Goal: Task Accomplishment & Management: Use online tool/utility

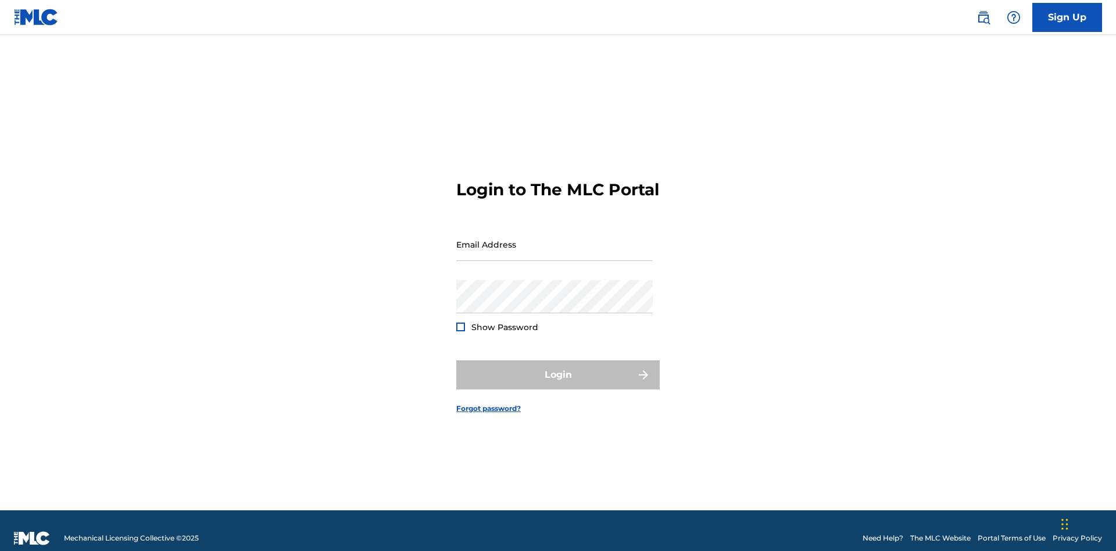
scroll to position [15, 0]
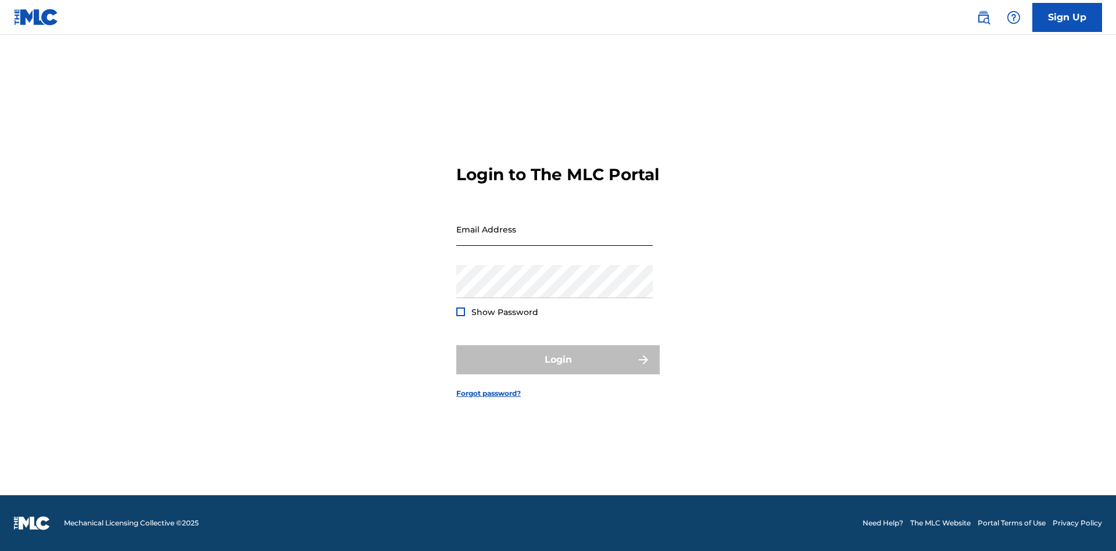
click at [555, 239] on input "Email Address" at bounding box center [554, 229] width 197 height 33
type input "[PERSON_NAME][EMAIL_ADDRESS][PERSON_NAME][DOMAIN_NAME]"
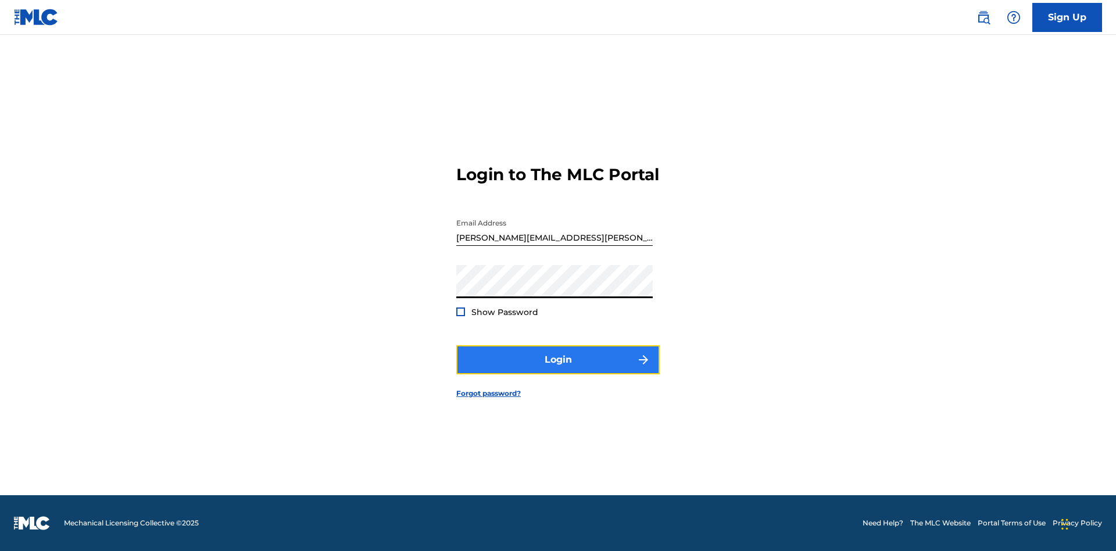
click at [558, 370] on button "Login" at bounding box center [557, 359] width 203 height 29
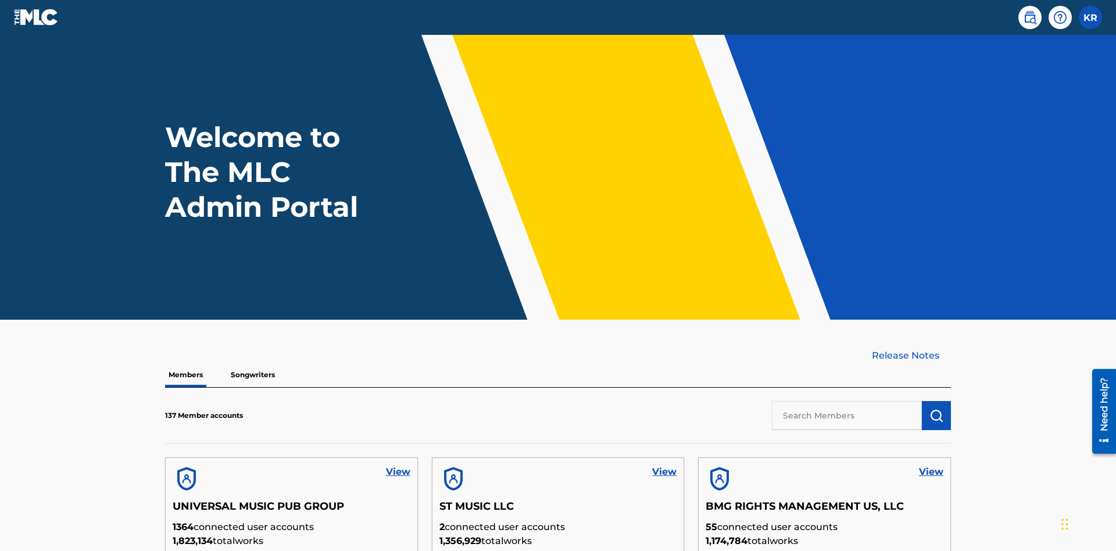
scroll to position [331, 0]
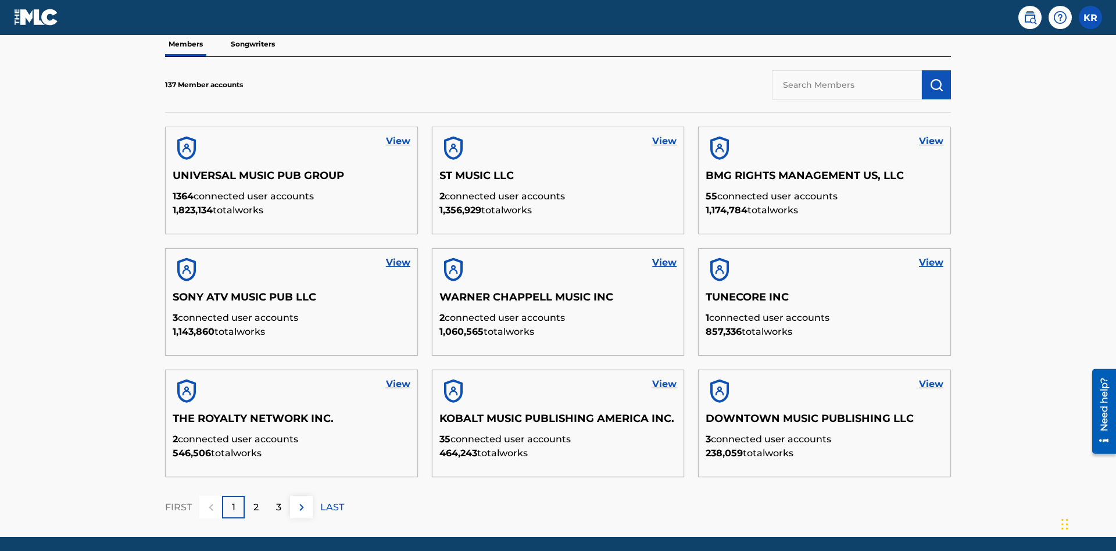
click at [847, 84] on input "text" at bounding box center [847, 84] width 150 height 29
type input "BMG RIGHTS MANAGEMENT US, LLC"
click at [937, 78] on img "submit" at bounding box center [937, 85] width 14 height 14
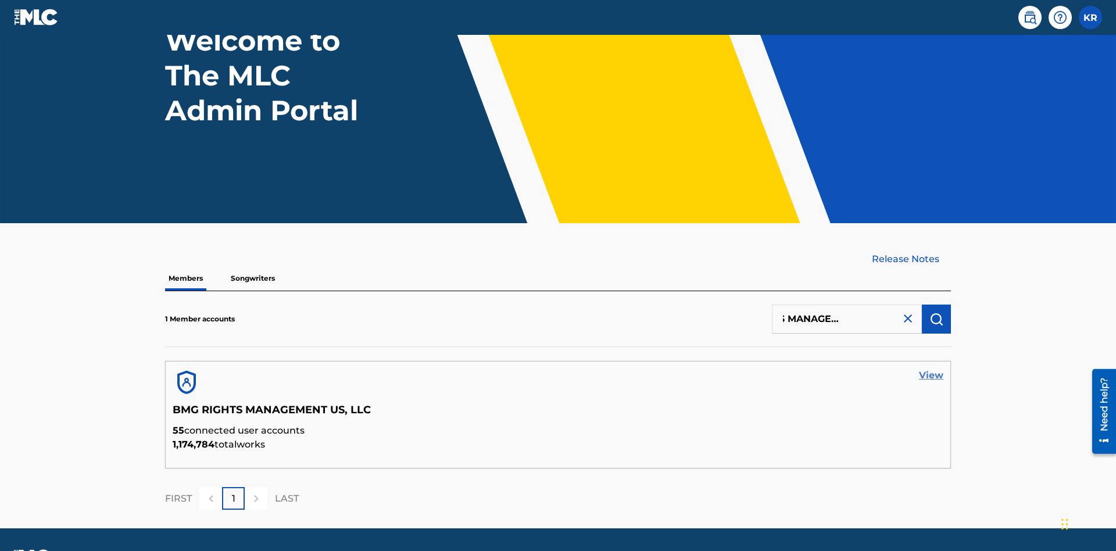
click at [931, 369] on link "View" at bounding box center [931, 376] width 24 height 14
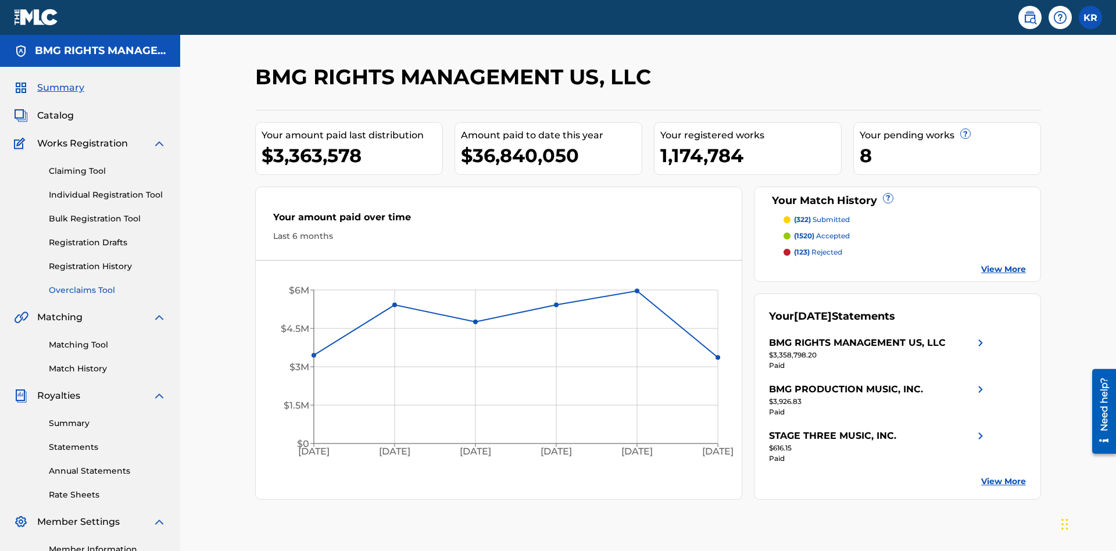
click at [108, 284] on link "Overclaims Tool" at bounding box center [107, 290] width 117 height 12
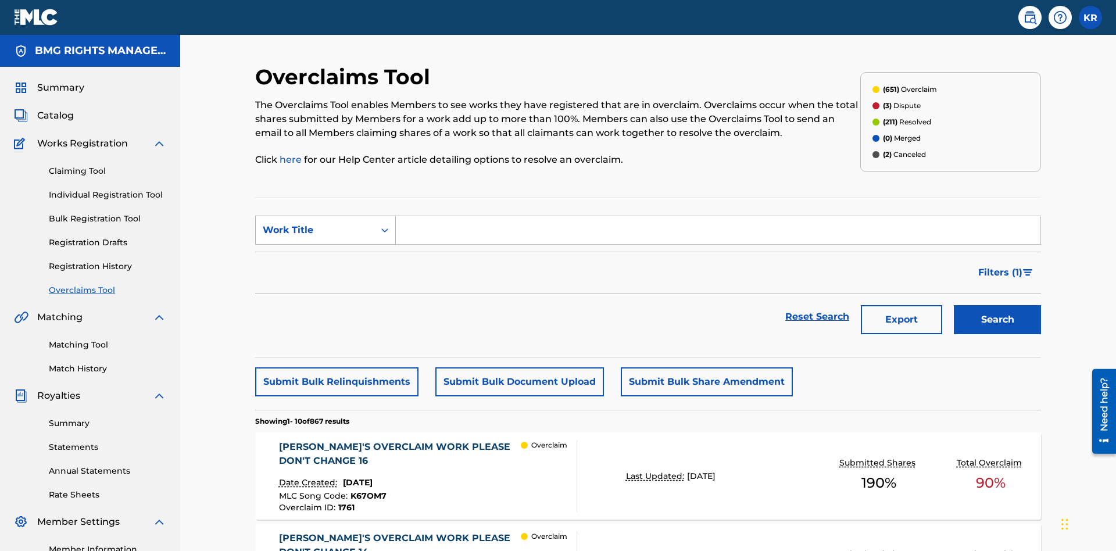
click at [315, 223] on div "Work Title" at bounding box center [315, 230] width 105 height 14
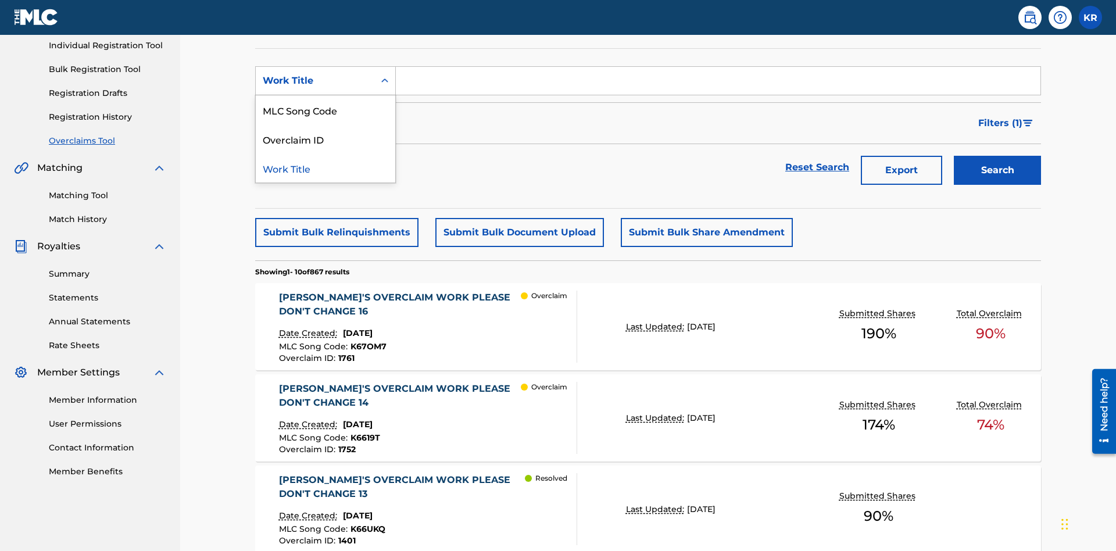
click at [326, 110] on div "MLC Song Code" at bounding box center [326, 109] width 140 height 29
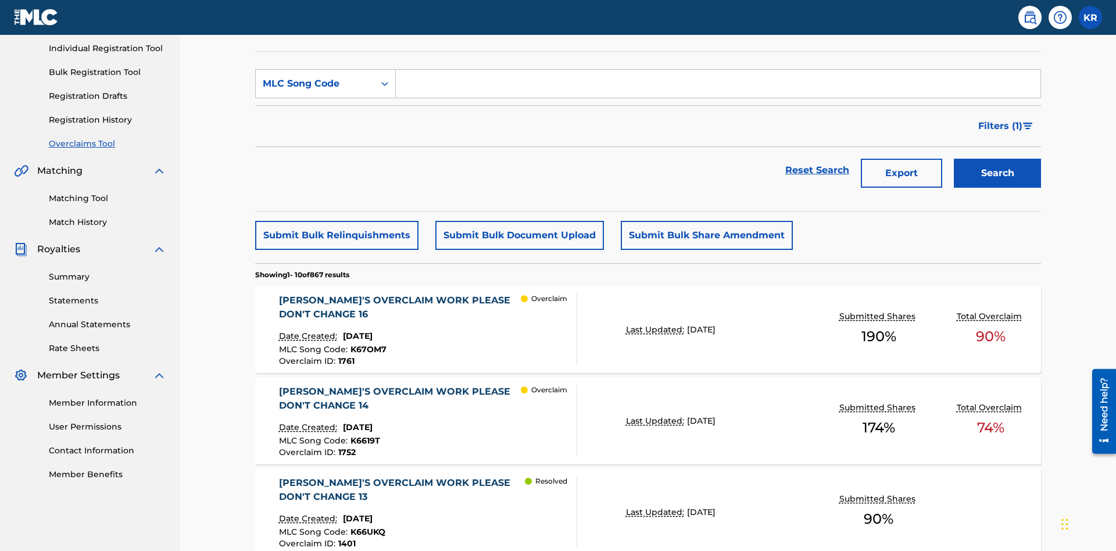
click at [718, 84] on input "Search Form" at bounding box center [718, 84] width 645 height 28
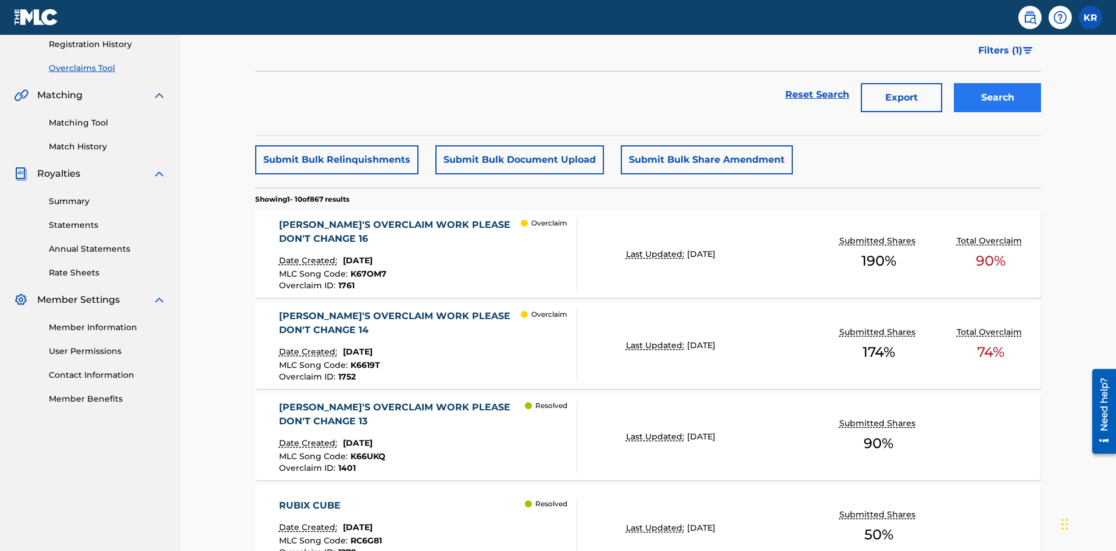
type input "K67OM7"
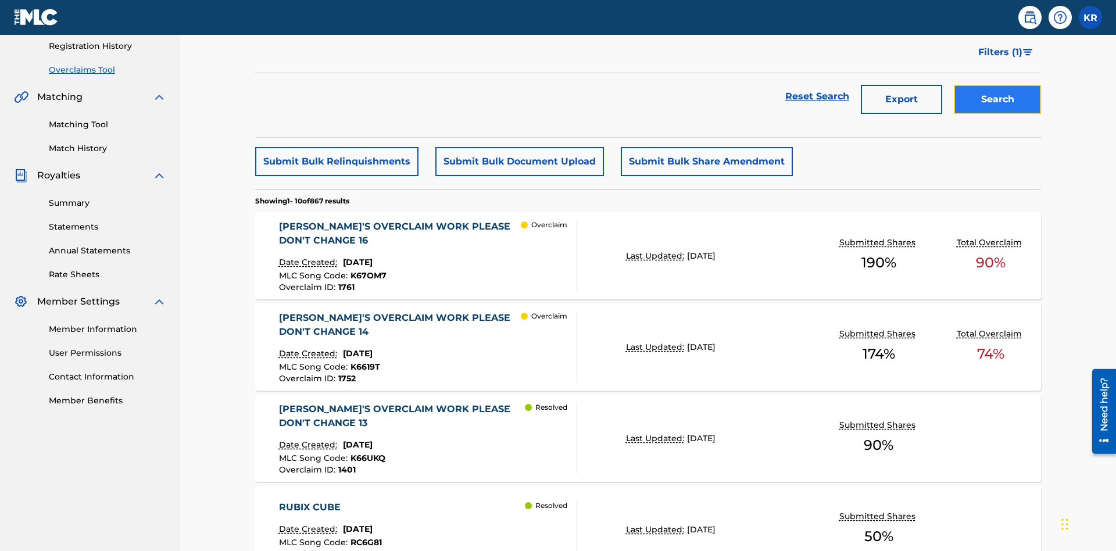
click at [998, 85] on button "Search" at bounding box center [997, 99] width 87 height 29
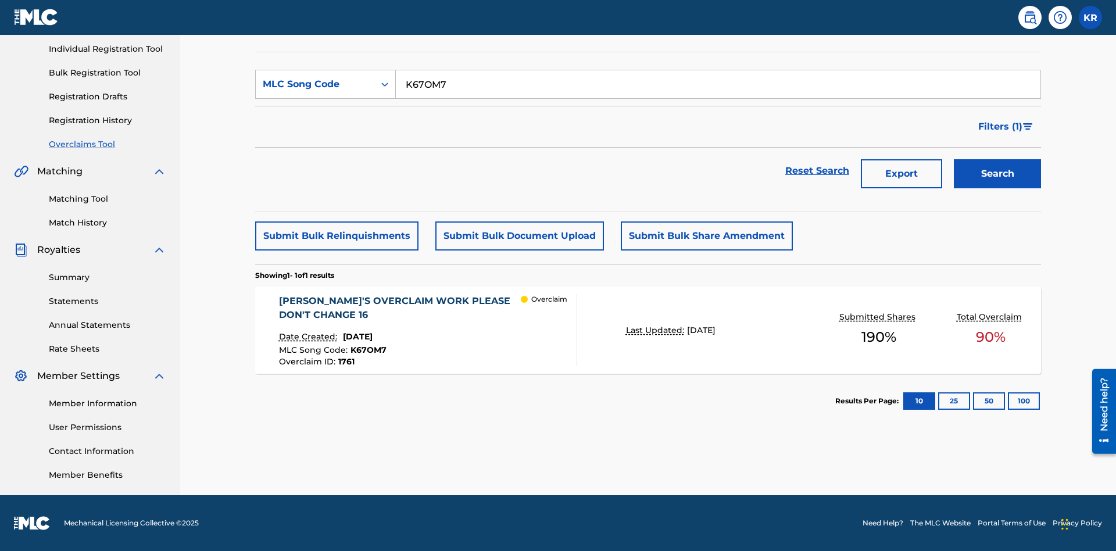
click at [345, 362] on span "1761" at bounding box center [346, 361] width 16 height 10
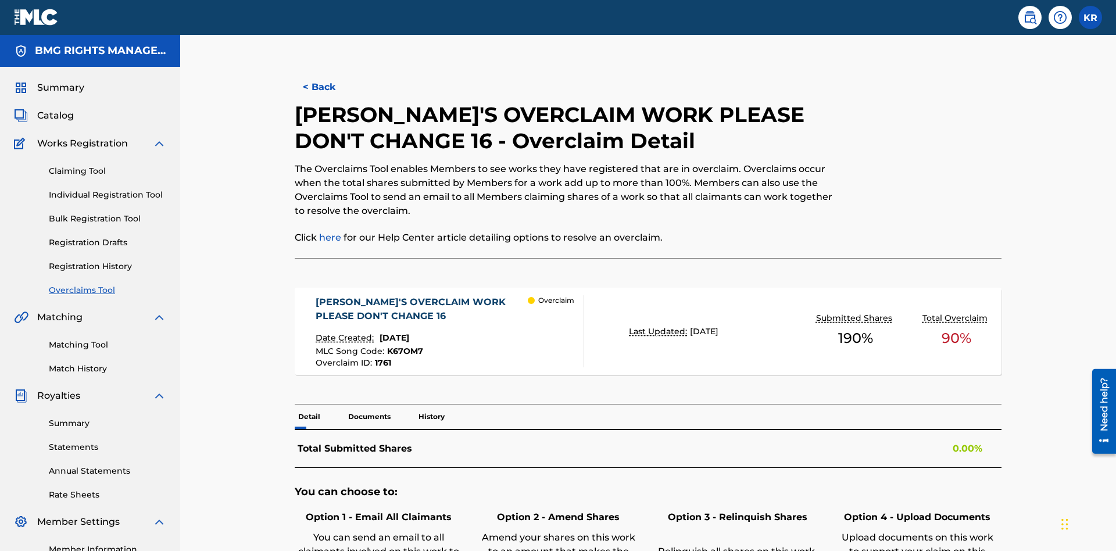
scroll to position [32, 0]
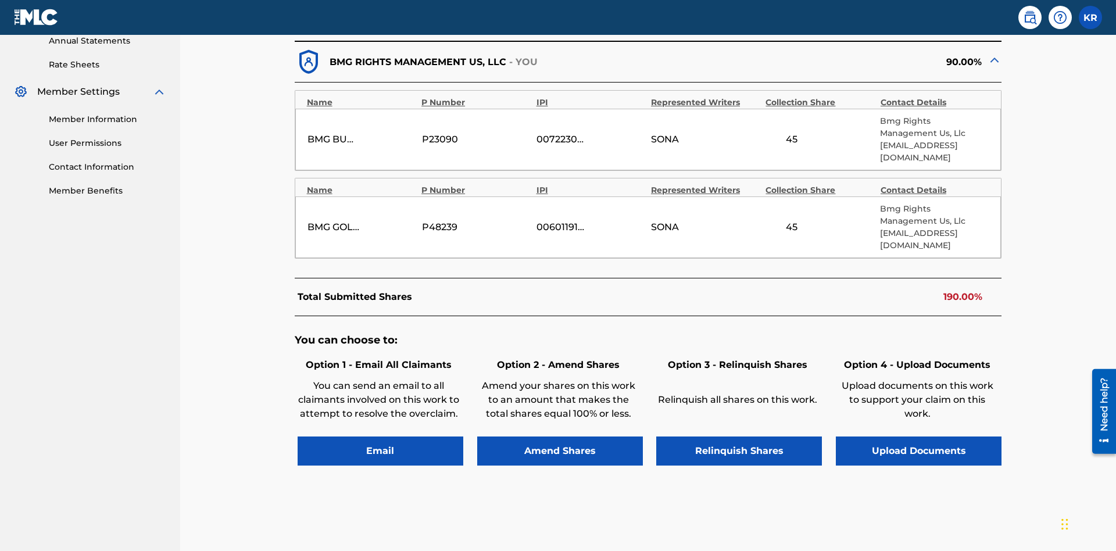
click at [792, 133] on input "45" at bounding box center [792, 140] width 52 height 14
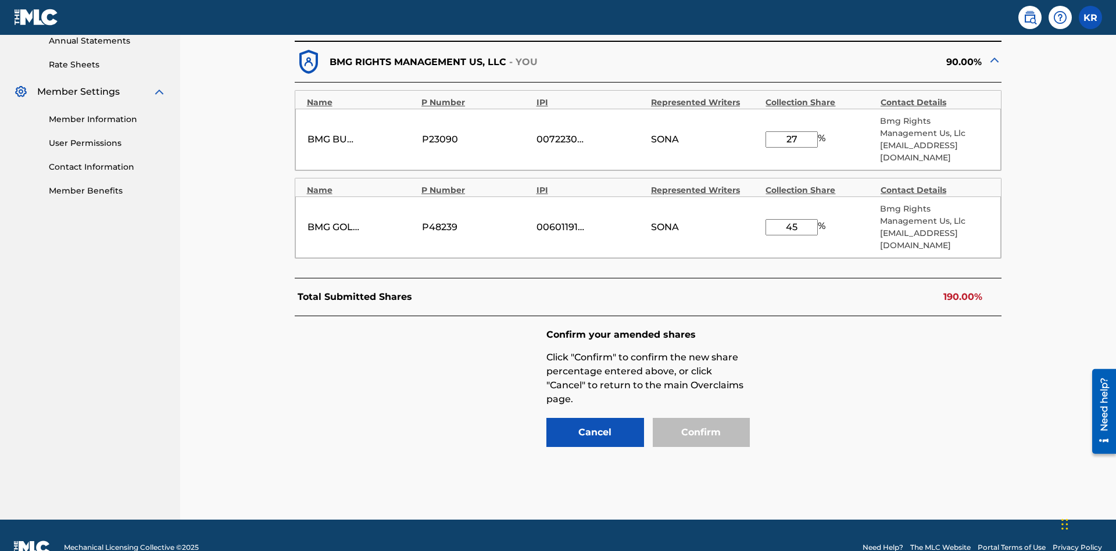
type input "27"
click at [792, 219] on input "45" at bounding box center [792, 227] width 52 height 16
